Goal: Find specific page/section: Find specific page/section

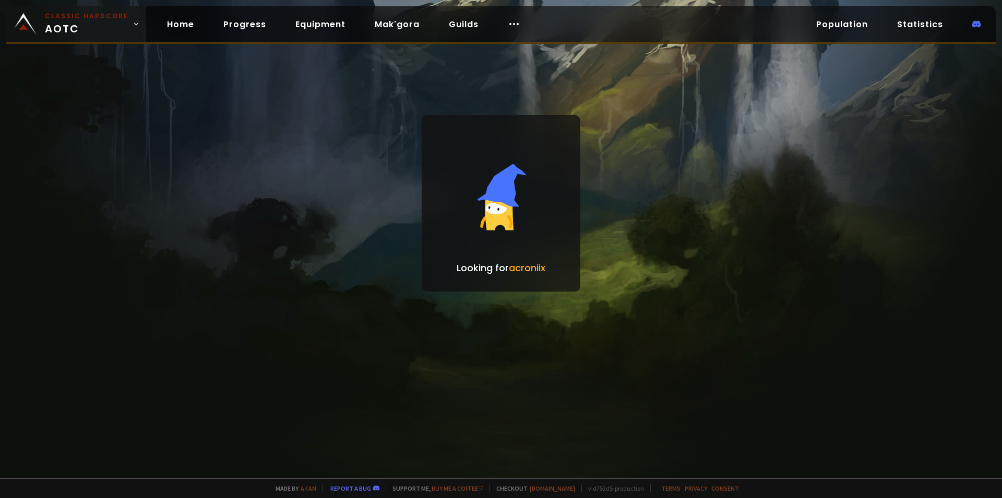
click at [102, 30] on span "Classic Hardcore AOTC" at bounding box center [87, 23] width 84 height 25
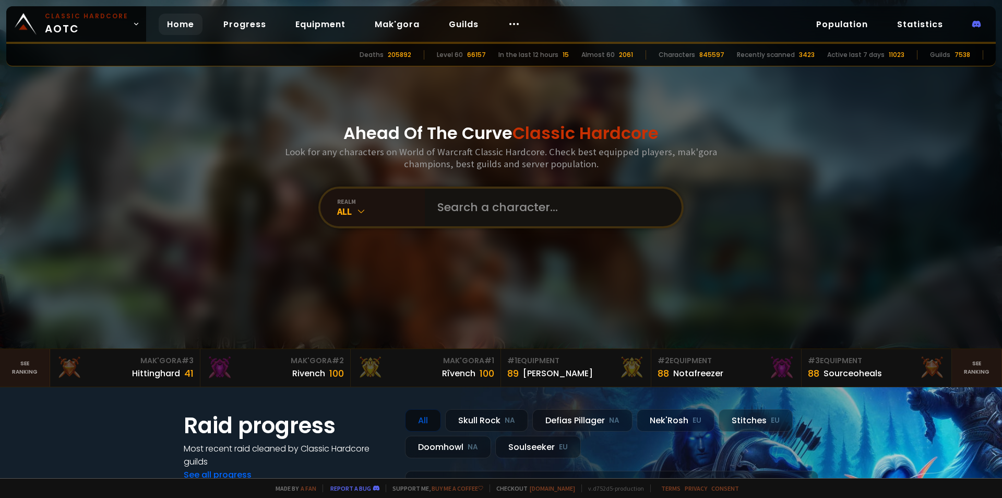
click at [509, 213] on input "text" at bounding box center [550, 207] width 238 height 38
type input "ase"
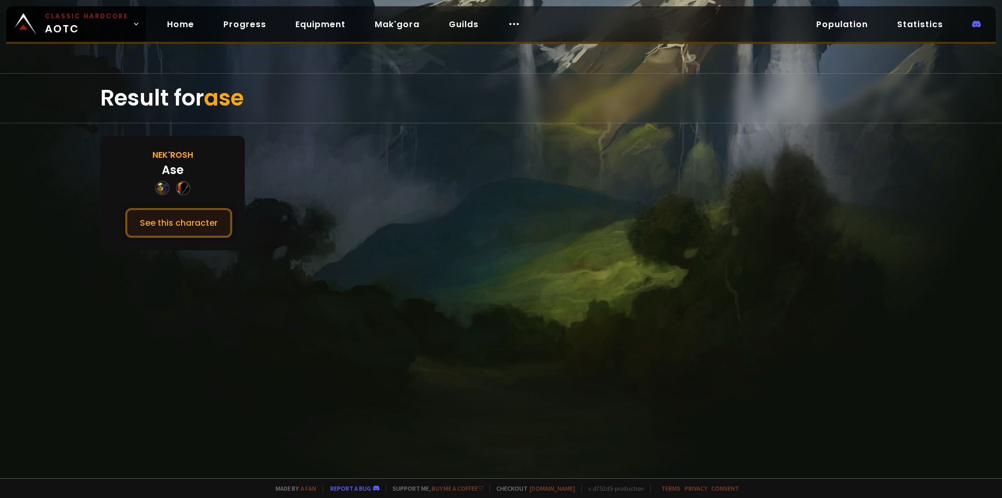
click at [210, 220] on button "See this character" at bounding box center [178, 223] width 107 height 30
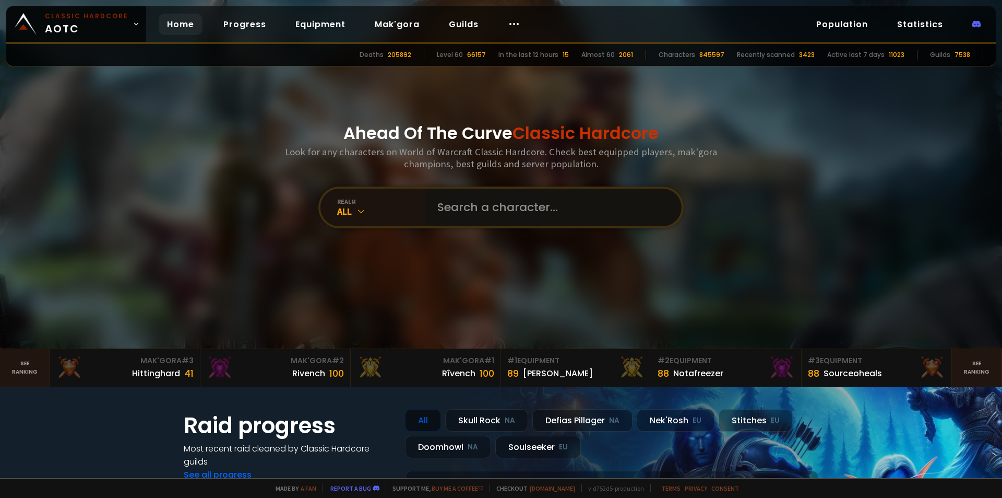
click at [526, 206] on input "text" at bounding box center [550, 207] width 238 height 38
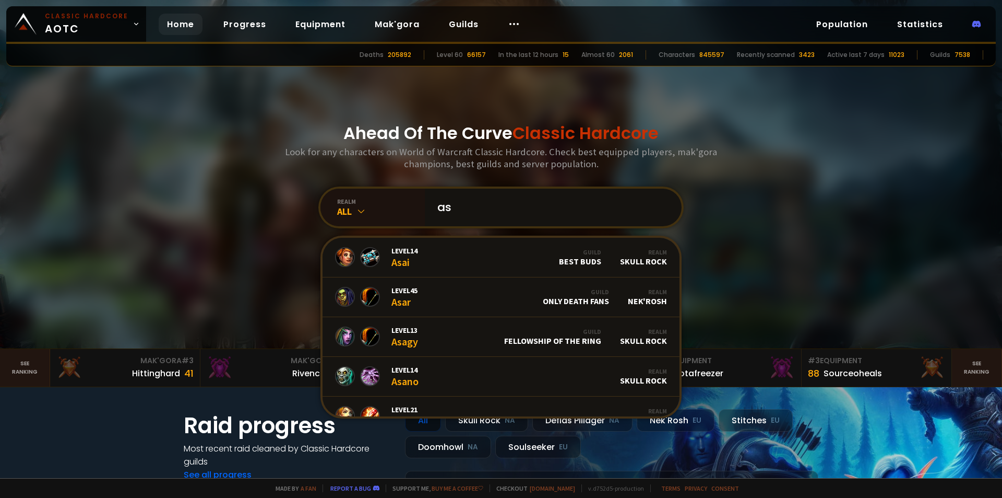
paste input "ë"
type input "asë"
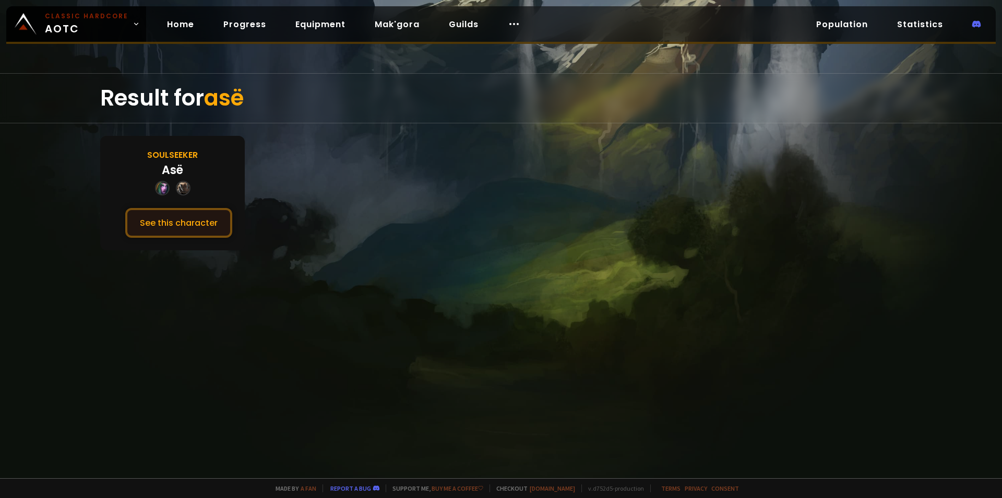
click at [152, 220] on button "See this character" at bounding box center [178, 223] width 107 height 30
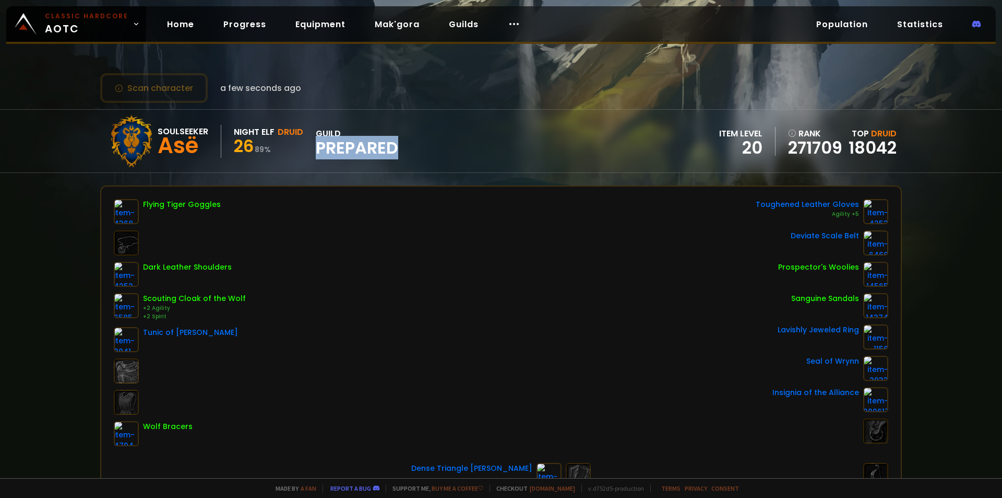
drag, startPoint x: 315, startPoint y: 146, endPoint x: 416, endPoint y: 141, distance: 100.4
click at [410, 144] on div "Soulseeker Asë Night Elf Druid 26 89 % guild Prepared item level 20 rank 271709…" at bounding box center [501, 141] width 802 height 63
click at [416, 141] on div "Soulseeker Asë Night Elf Druid 26 89 % guild Prepared item level 20 rank 271709…" at bounding box center [501, 141] width 802 height 63
drag, startPoint x: 199, startPoint y: 148, endPoint x: 163, endPoint y: 140, distance: 36.2
click at [163, 140] on div "Asë" at bounding box center [183, 146] width 51 height 16
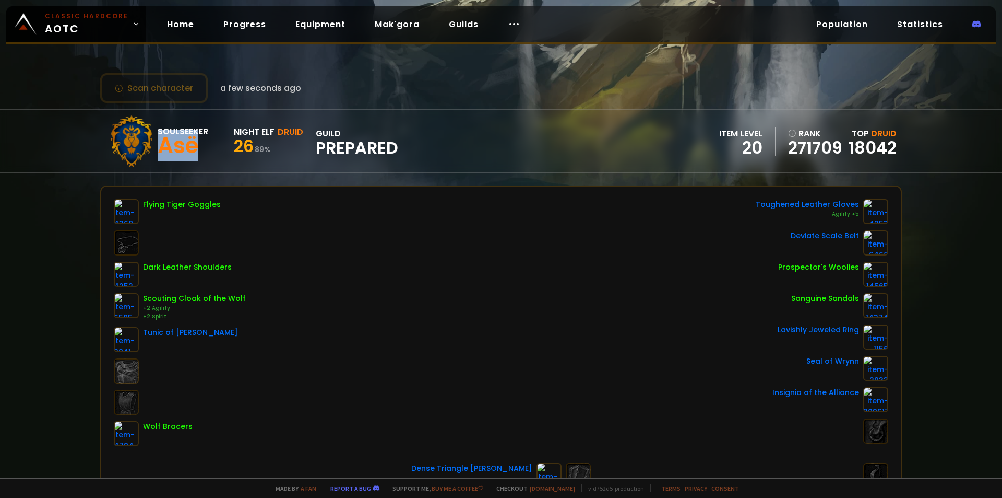
copy div "Asë"
click at [681, 107] on div "Scan character a few seconds ago Soulseeker Asë Night Elf Druid 26 89 % guild P…" at bounding box center [501, 239] width 1002 height 478
